Goal: Task Accomplishment & Management: Use online tool/utility

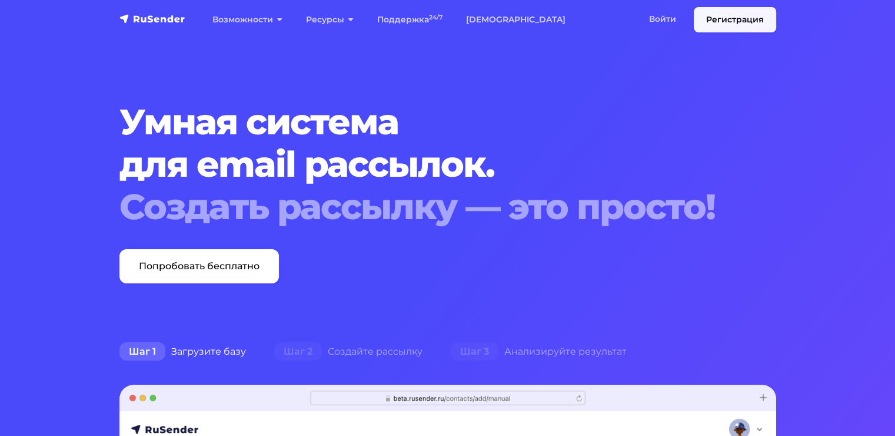
click at [746, 28] on link "Регистрация" at bounding box center [735, 19] width 82 height 25
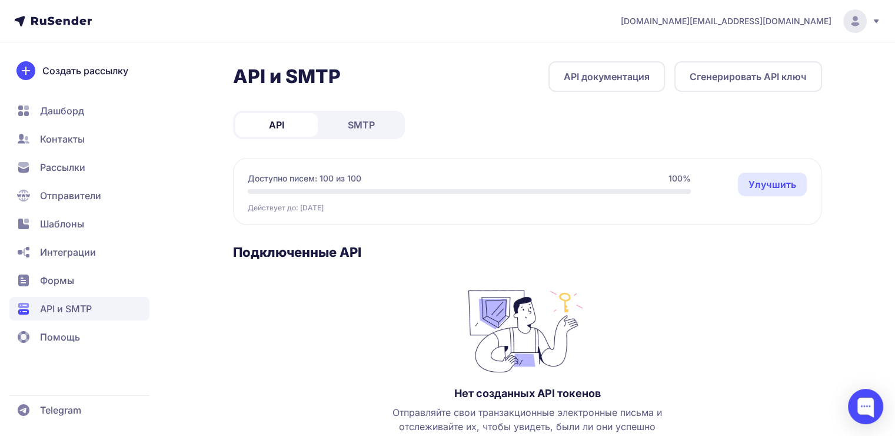
click at [709, 78] on button "Сгенерировать API ключ" at bounding box center [749, 76] width 148 height 31
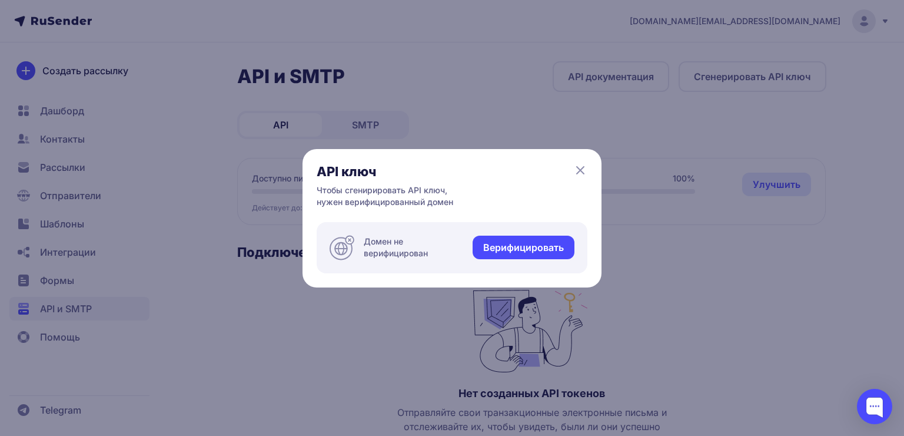
click at [504, 245] on link "Верифицировать" at bounding box center [524, 247] width 102 height 24
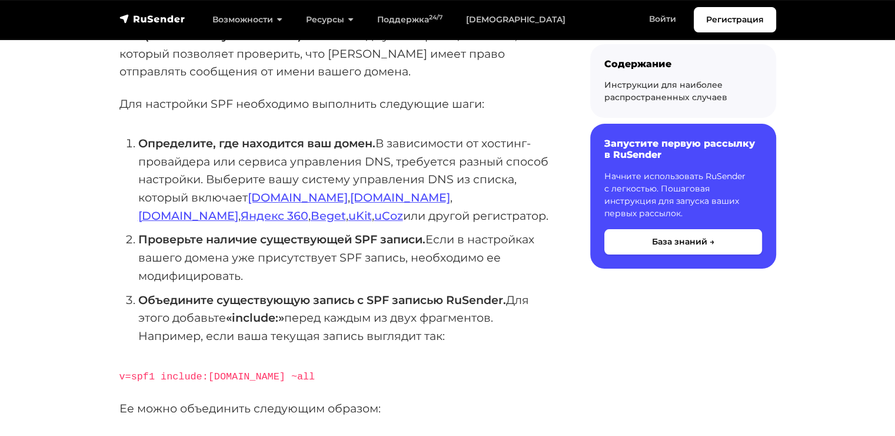
scroll to position [193, 0]
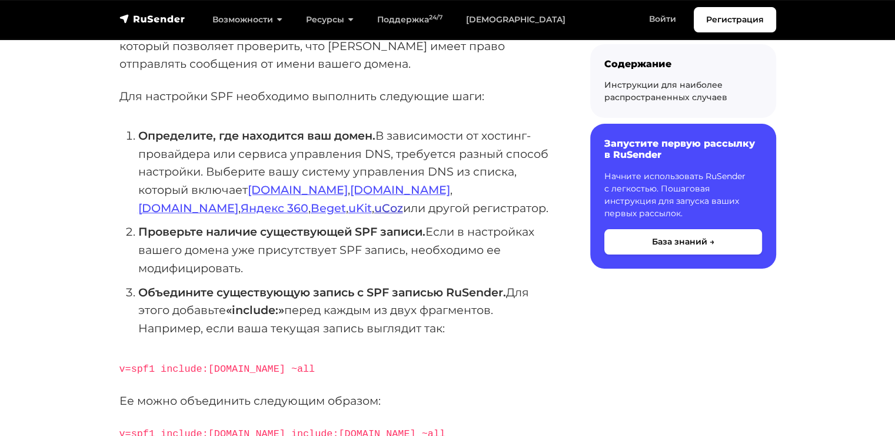
click at [374, 208] on link "uCoz" at bounding box center [388, 208] width 29 height 14
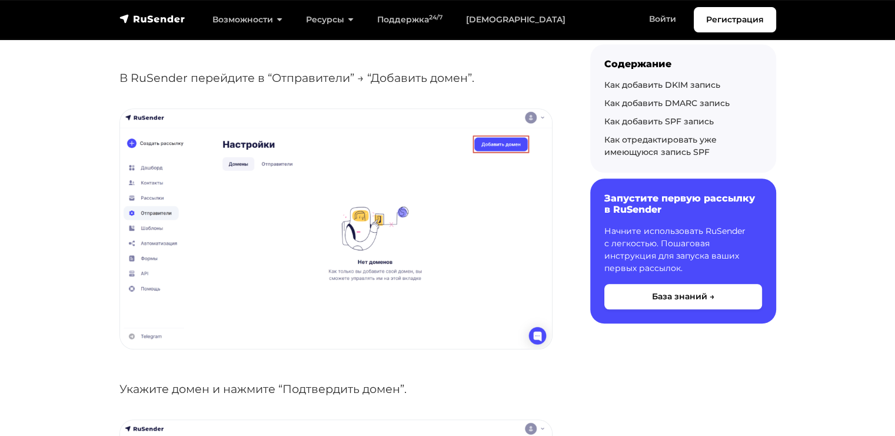
scroll to position [853, 0]
